Goal: Transaction & Acquisition: Purchase product/service

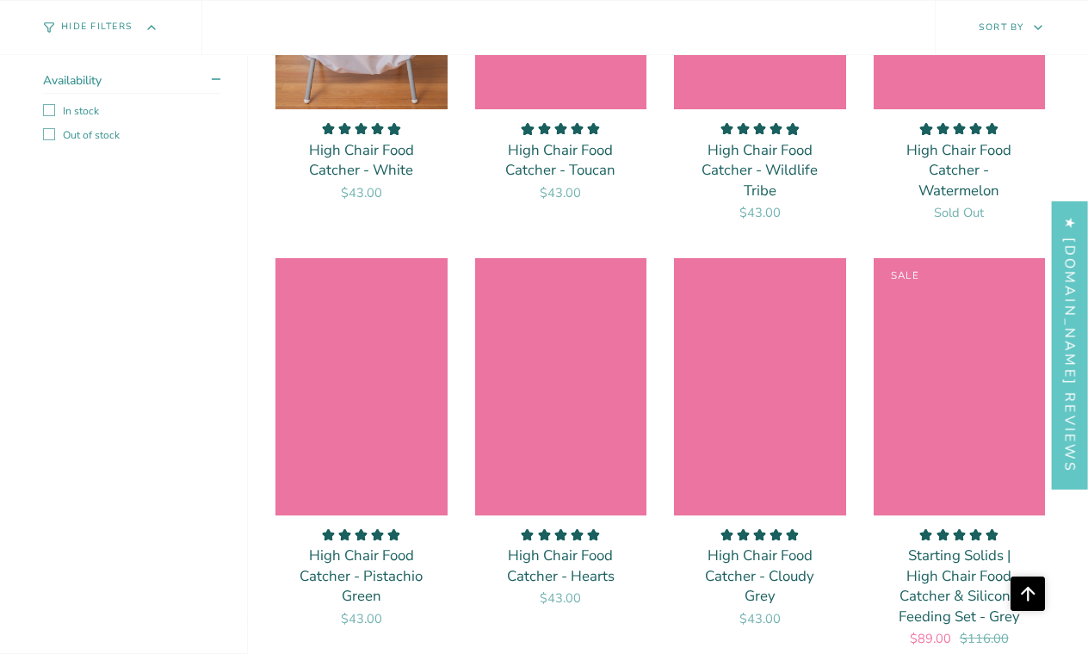
scroll to position [1917, 0]
